Goal: Obtain resource: Obtain resource

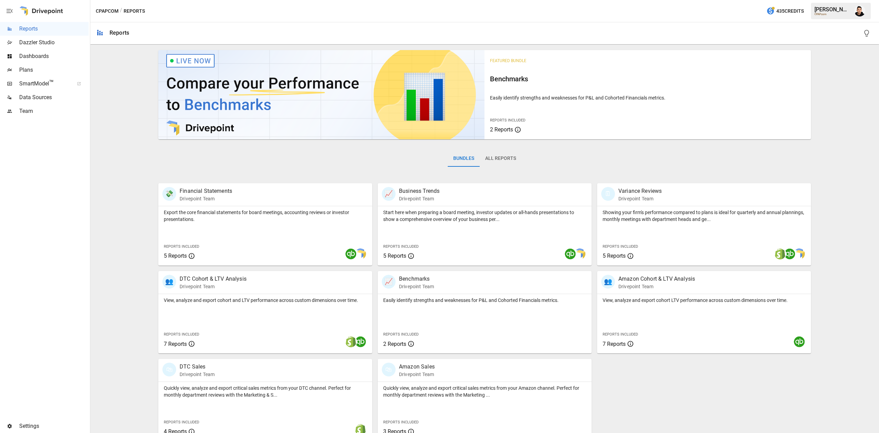
click at [55, 65] on ul "Reports Dazzler Studio Dashboards Plans SmartModel ™ Data Sources Team" at bounding box center [44, 70] width 89 height 96
click at [55, 65] on div "Plans" at bounding box center [44, 70] width 89 height 14
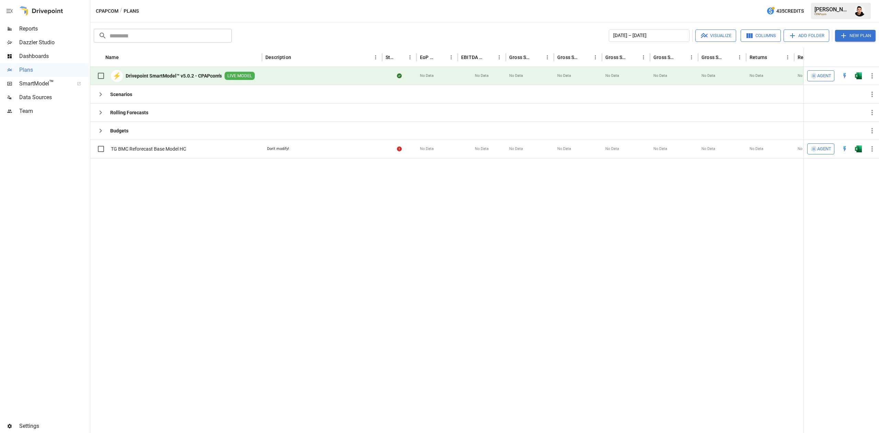
click at [861, 78] on img "Open in Excel" at bounding box center [858, 75] width 7 height 7
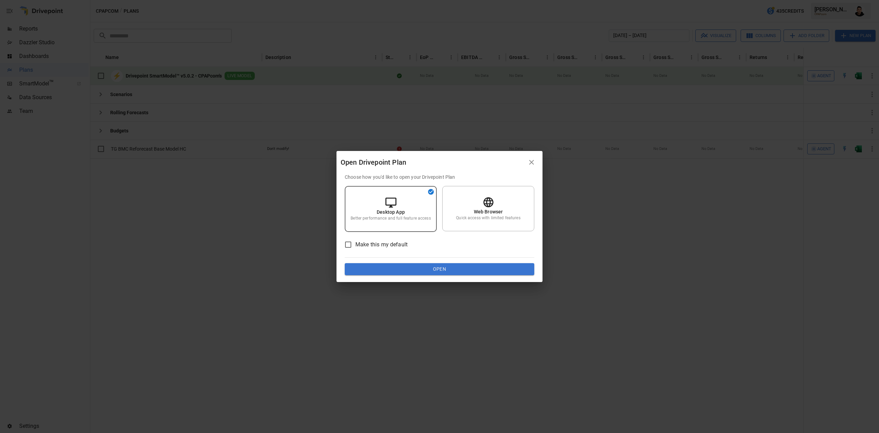
click at [433, 271] on button "Open" at bounding box center [440, 269] width 190 height 12
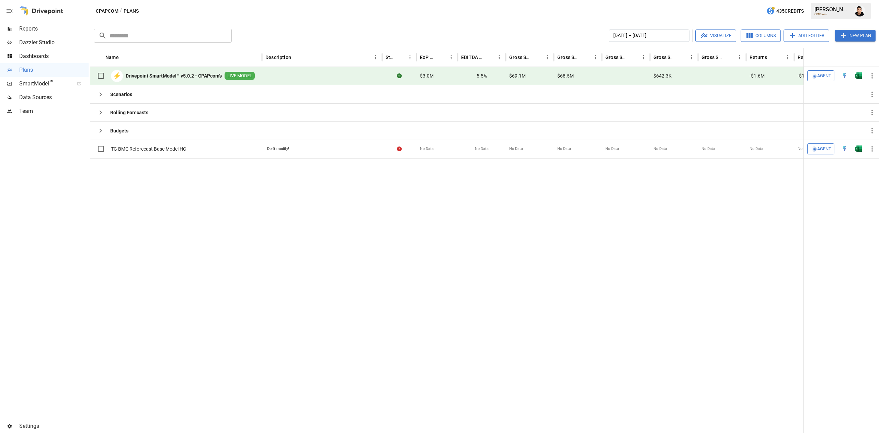
click at [859, 72] on img "Open in Excel" at bounding box center [858, 75] width 7 height 7
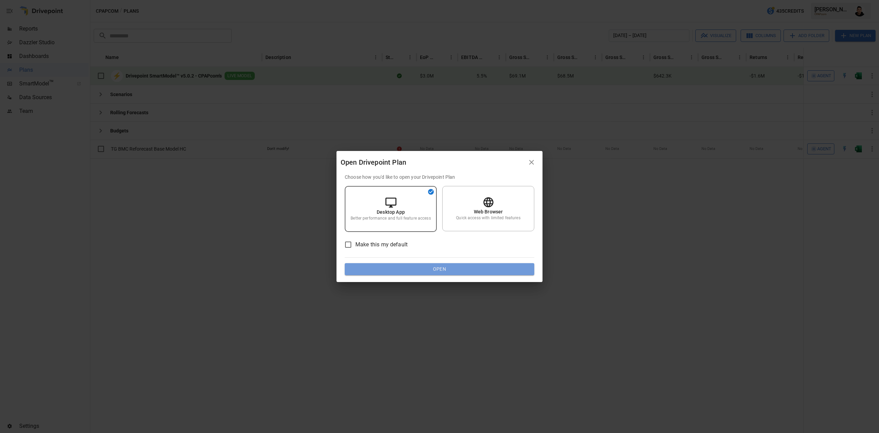
click at [495, 270] on button "Open" at bounding box center [440, 269] width 190 height 12
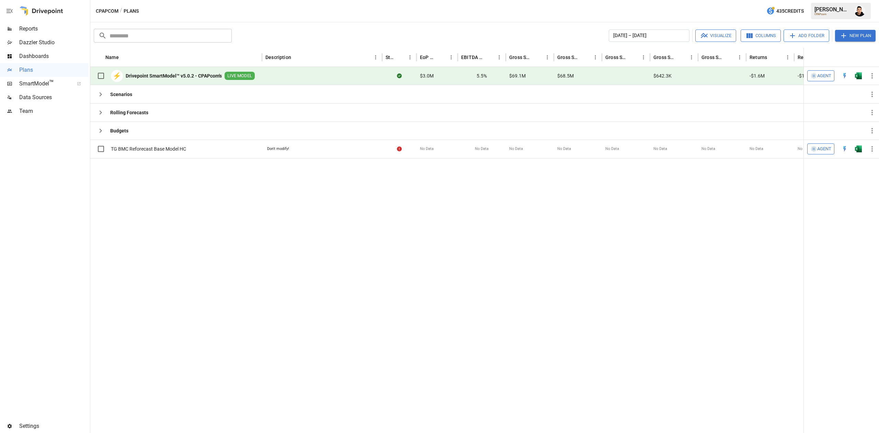
drag, startPoint x: 495, startPoint y: 85, endPoint x: 442, endPoint y: 348, distance: 268.2
click at [442, 348] on div "Name Description Status EoP Cash EBITDA Margin Gross Sales Gross Sales: DTC Onl…" at bounding box center [484, 241] width 789 height 386
click at [865, 82] on div at bounding box center [872, 76] width 14 height 18
click at [860, 75] on img "Open in Excel" at bounding box center [858, 75] width 7 height 7
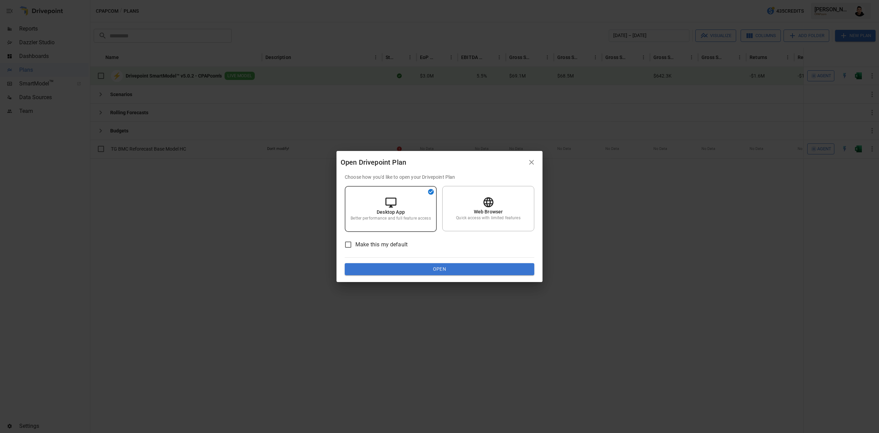
click at [424, 268] on button "Open" at bounding box center [440, 269] width 190 height 12
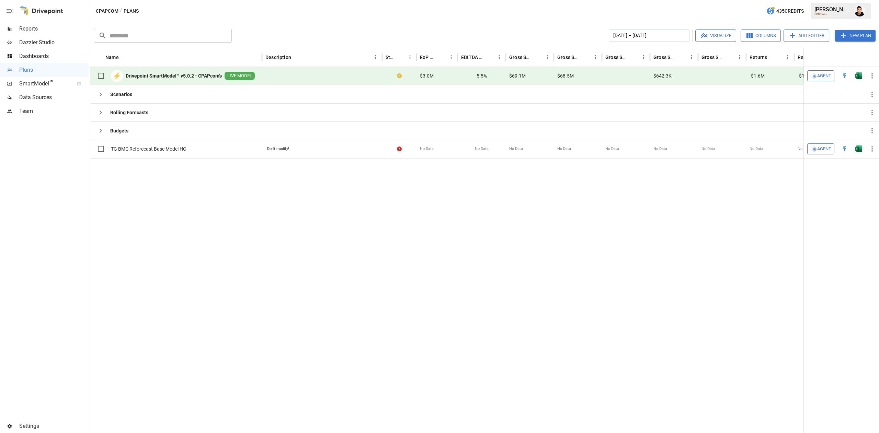
click at [860, 8] on img "Francisco Sanchez" at bounding box center [859, 10] width 11 height 11
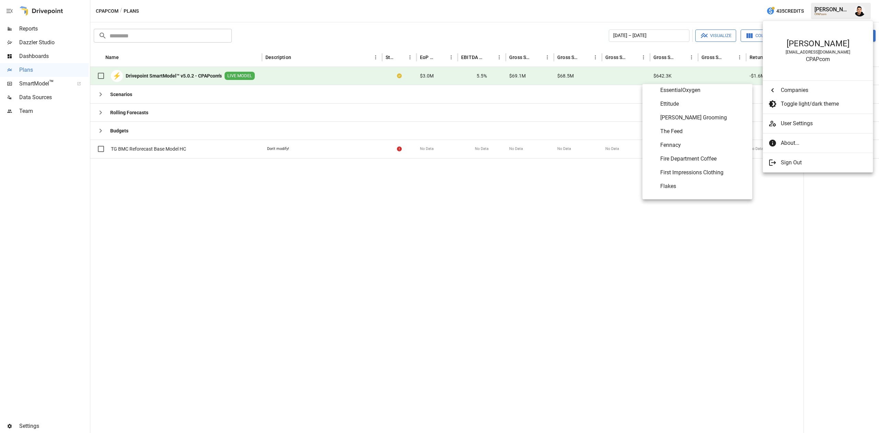
scroll to position [1229, 0]
click at [686, 155] on span "Fire Department Coffee" at bounding box center [703, 155] width 87 height 8
